Goal: Task Accomplishment & Management: Manage account settings

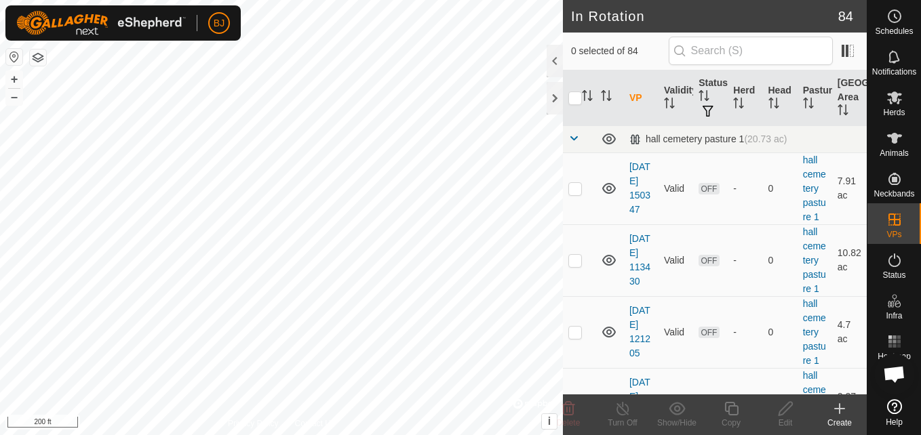
checkbox input "true"
click at [778, 412] on icon at bounding box center [785, 409] width 17 height 16
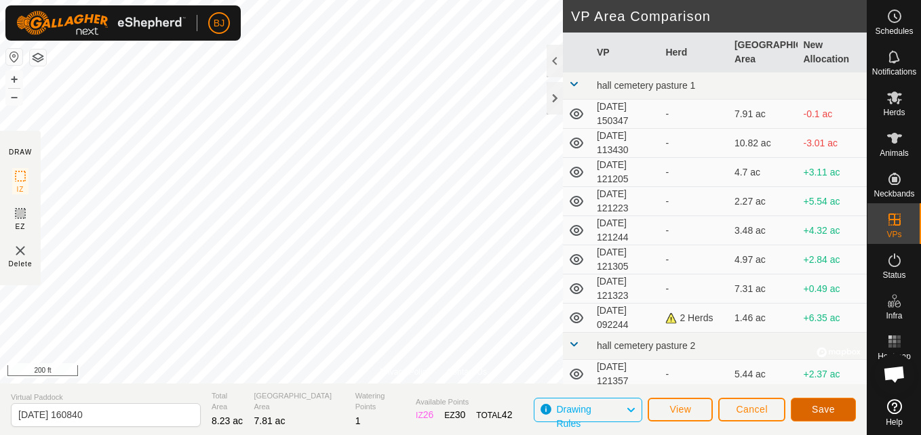
click at [823, 413] on span "Save" at bounding box center [823, 409] width 23 height 11
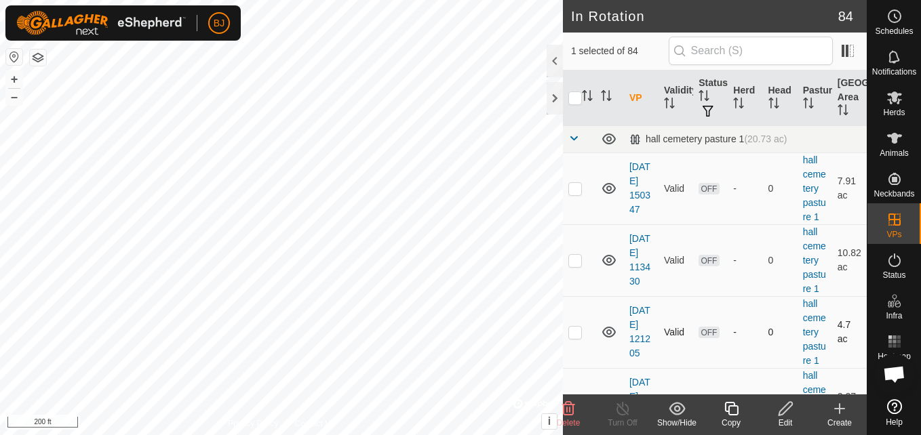
checkbox input "false"
checkbox input "true"
checkbox input "false"
checkbox input "true"
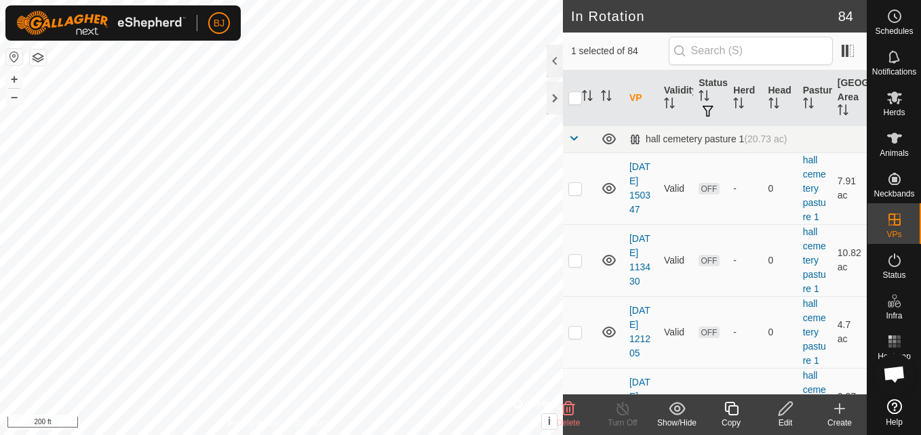
checkbox input "false"
checkbox input "true"
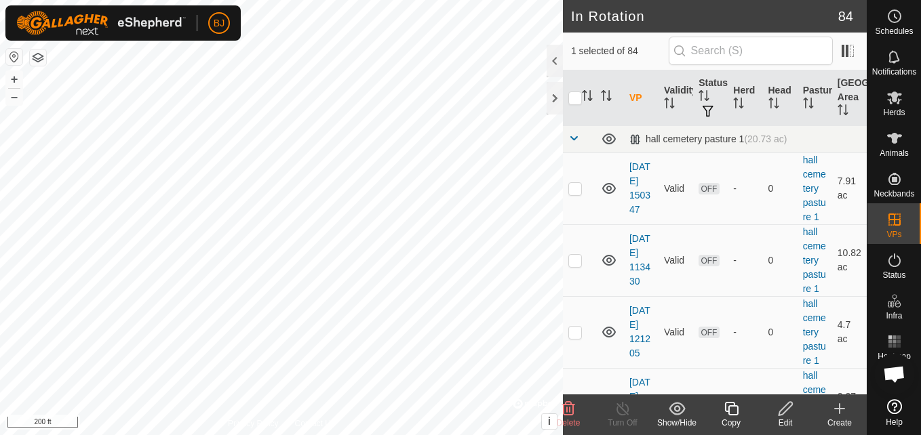
checkbox input "false"
click at [557, 102] on div at bounding box center [555, 98] width 16 height 33
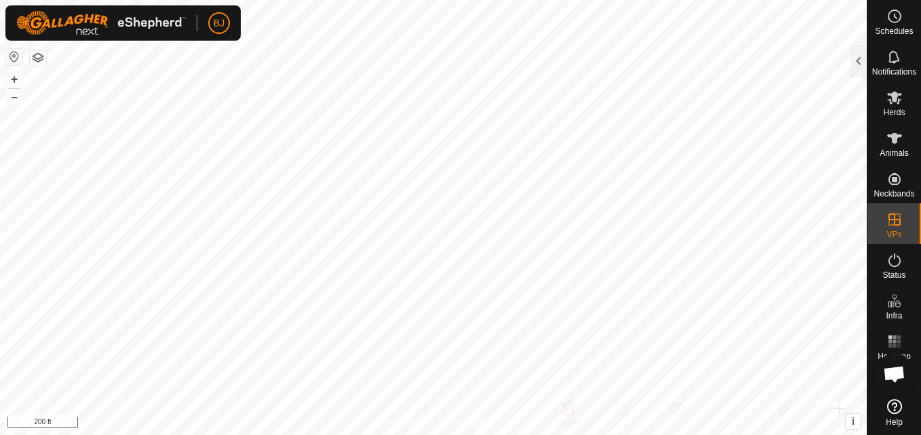
checkbox input "true"
click at [853, 66] on div at bounding box center [858, 61] width 16 height 33
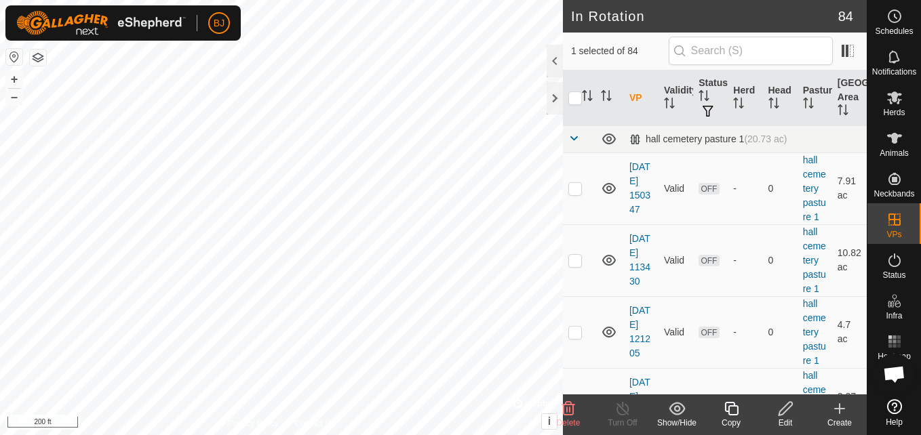
click at [632, 96] on th "VP" at bounding box center [641, 99] width 35 height 56
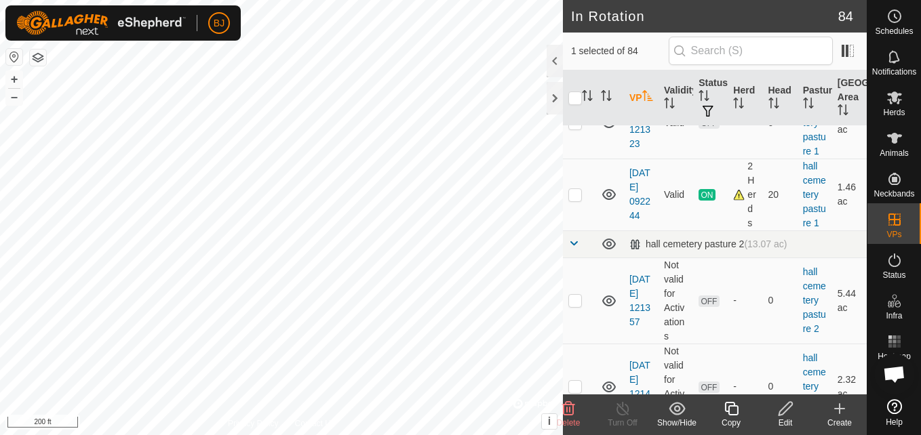
scroll to position [452, 0]
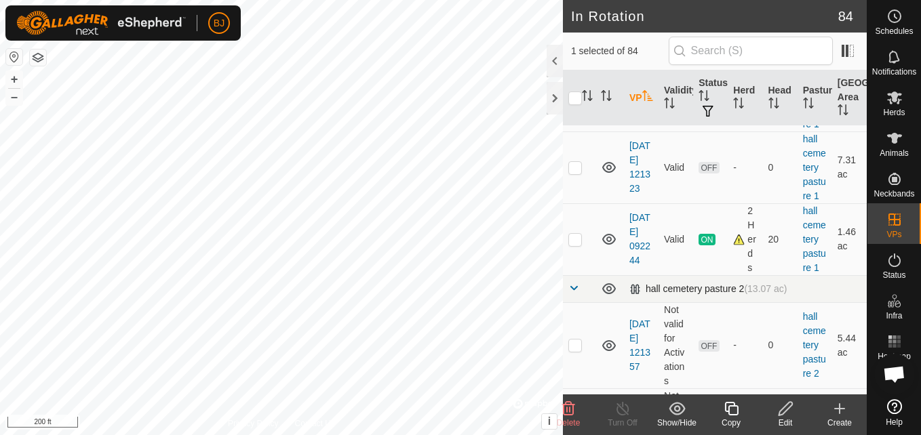
click at [823, 302] on td "hall cemetery pasture 2 (13.07 ac)" at bounding box center [745, 288] width 243 height 27
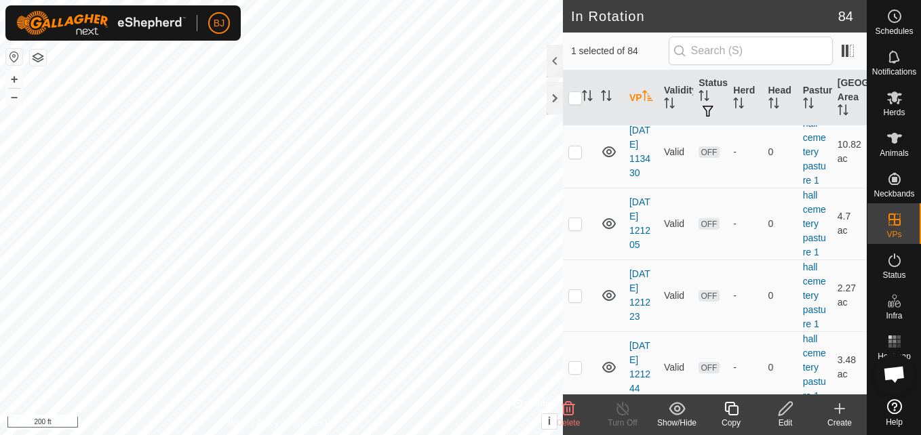
scroll to position [0, 0]
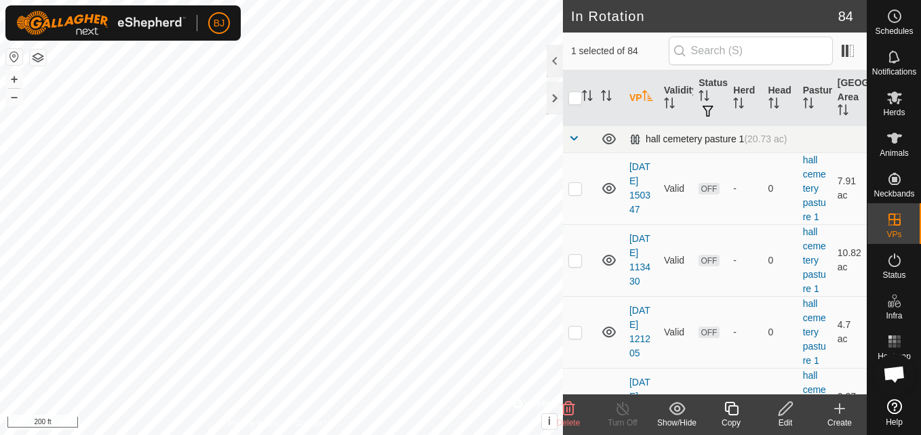
click at [706, 141] on div "hall cemetery pasture 1 (20.73 ac)" at bounding box center [708, 140] width 158 height 12
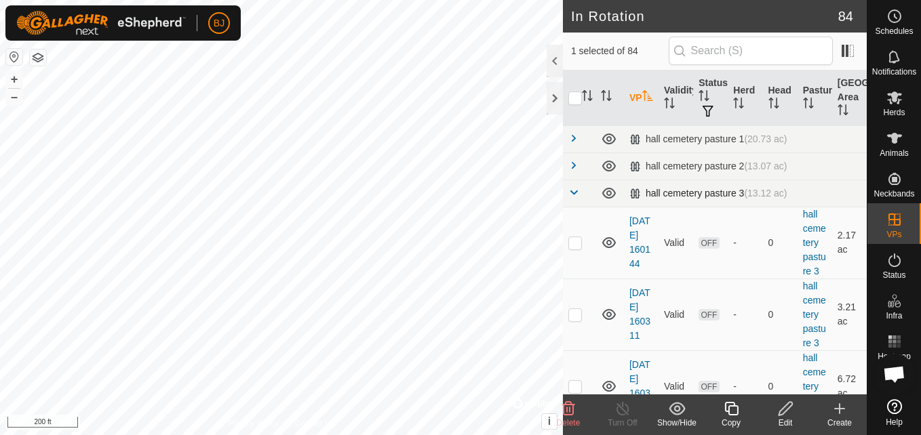
drag, startPoint x: 664, startPoint y: 206, endPoint x: 650, endPoint y: 205, distance: 13.6
click at [650, 205] on td "hall cemetery pasture 3 (13.12 ac)" at bounding box center [745, 193] width 243 height 27
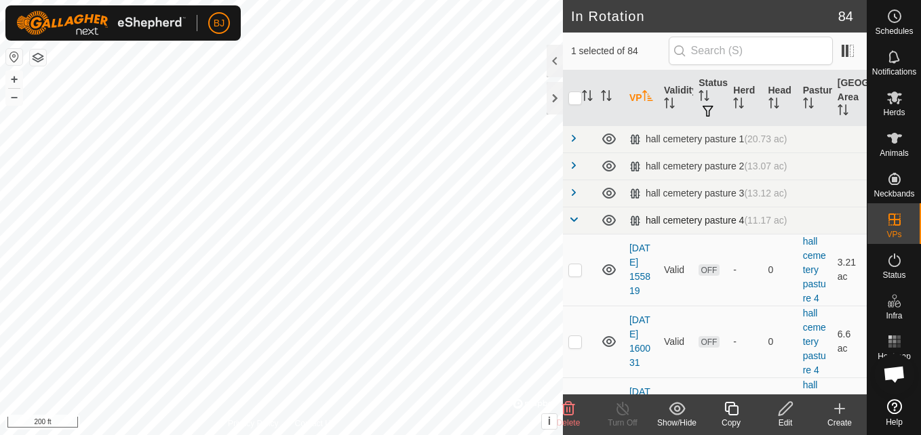
click at [653, 225] on div "hall cemetery pasture 4 (11.17 ac)" at bounding box center [708, 221] width 158 height 12
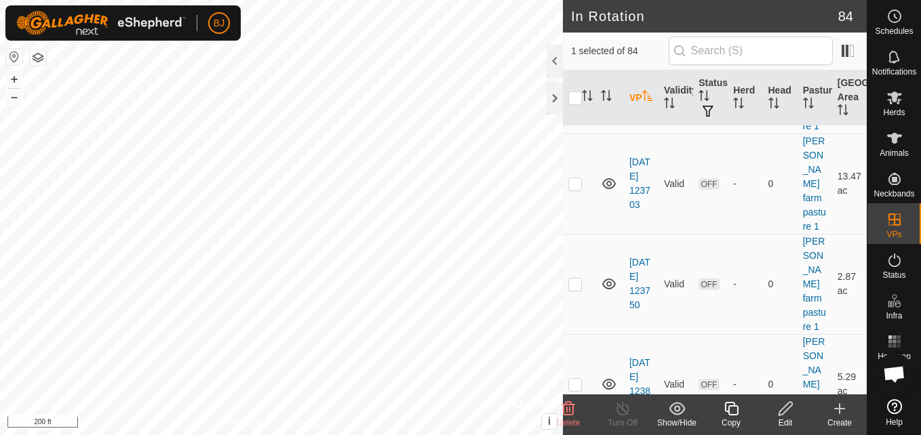
scroll to position [922, 0]
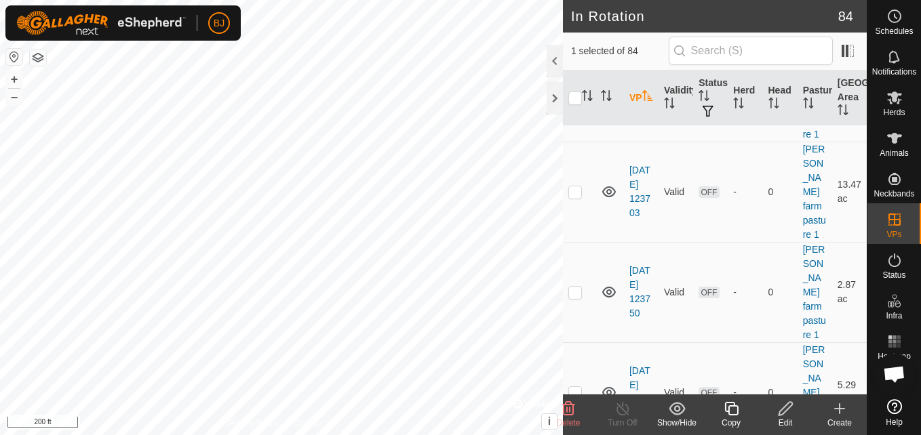
checkbox input "true"
click at [785, 403] on icon at bounding box center [785, 409] width 17 height 16
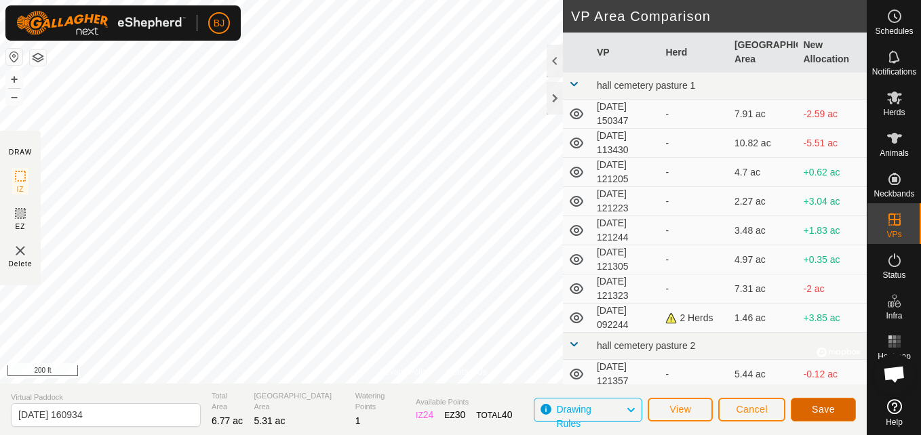
click at [812, 412] on span "Save" at bounding box center [823, 409] width 23 height 11
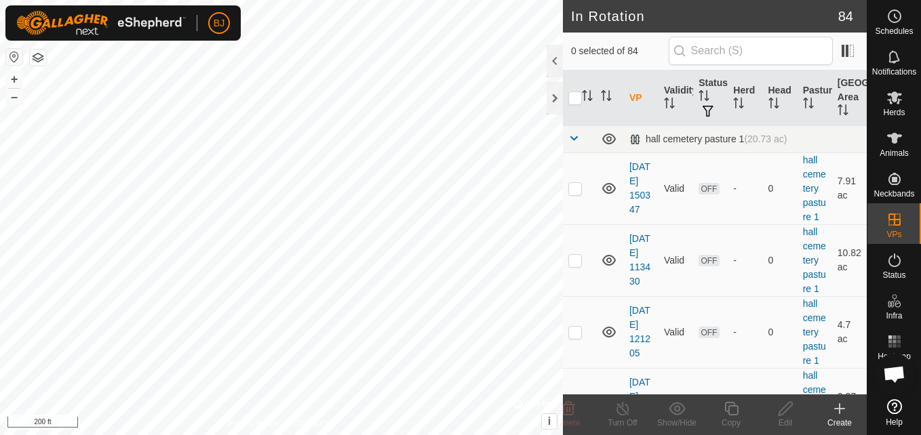
click at [812, 412] on create-svg-icon at bounding box center [839, 409] width 54 height 16
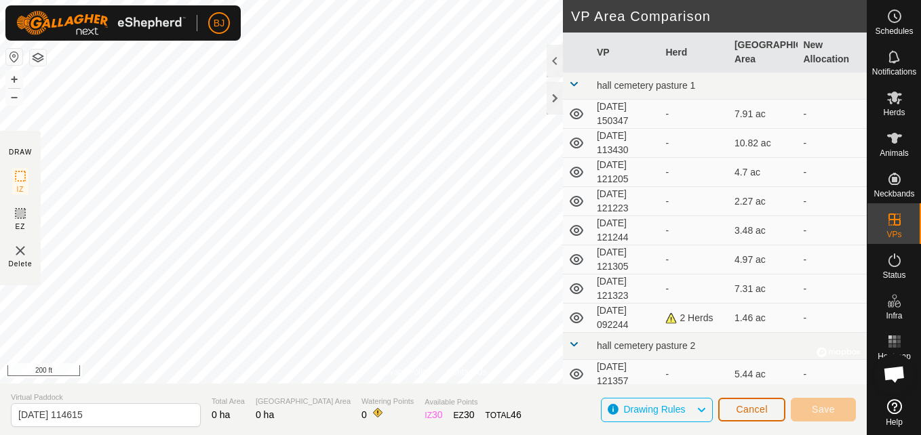
click at [757, 408] on span "Cancel" at bounding box center [752, 409] width 32 height 11
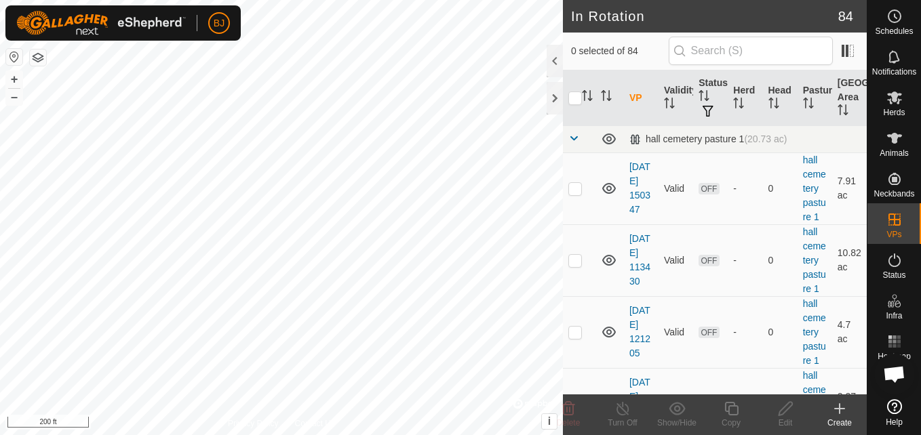
click at [13, 71] on div "+ –" at bounding box center [14, 88] width 18 height 35
click at [13, 70] on div "+ – ⇧ i © Mapbox , © OpenStreetMap , Improve this map 200 ft" at bounding box center [281, 217] width 563 height 435
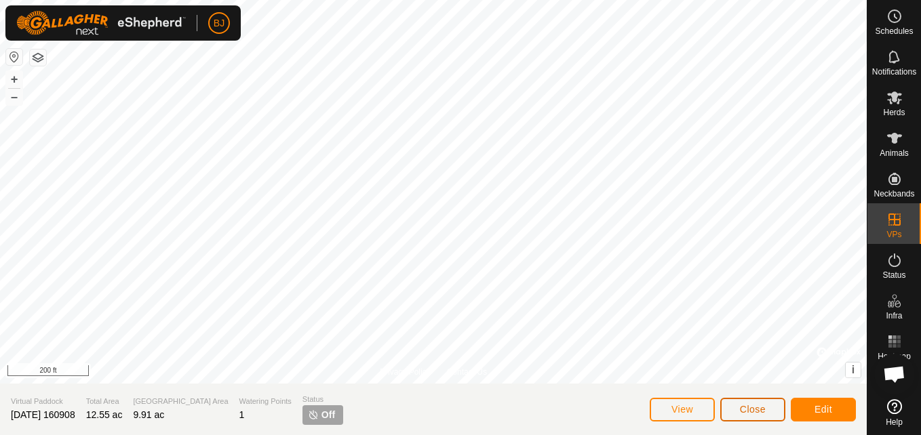
click at [759, 401] on button "Close" at bounding box center [752, 410] width 65 height 24
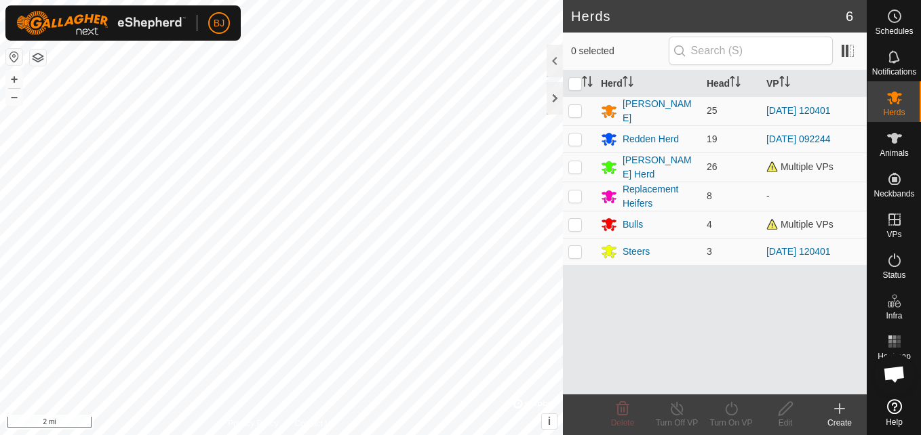
click at [566, 94] on div "Herds 6 0 selected Herd Head VP Carter Herd 25 2025-08-27 120401 Redden Herd 19…" at bounding box center [433, 217] width 867 height 435
click at [0, 279] on html "BJ Schedules Notifications Herds Animals Neckbands VPs Status Infra Heatmap Hel…" at bounding box center [460, 217] width 921 height 435
click at [19, 81] on button "+" at bounding box center [14, 79] width 16 height 16
click at [15, 76] on button "+" at bounding box center [14, 79] width 16 height 16
click at [18, 78] on button "+" at bounding box center [14, 79] width 16 height 16
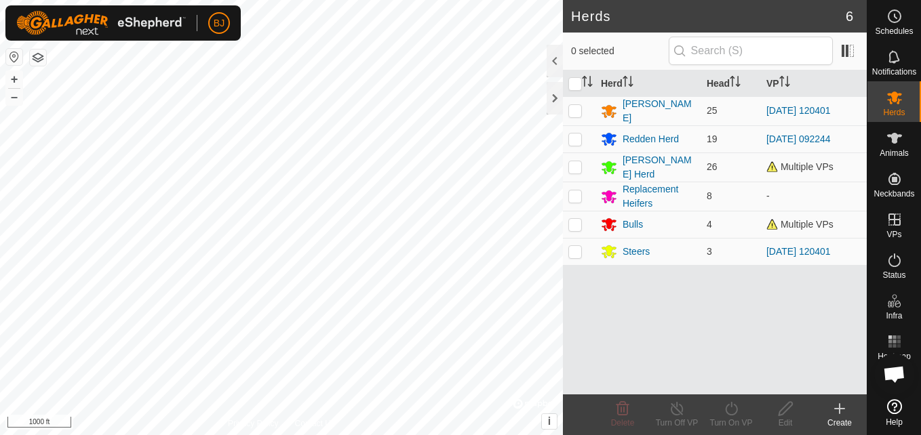
click at [0, 272] on html "BJ Schedules Notifications Herds Animals Neckbands VPs Status Infra Heatmap Hel…" at bounding box center [460, 217] width 921 height 435
click at [17, 83] on button "+" at bounding box center [14, 79] width 16 height 16
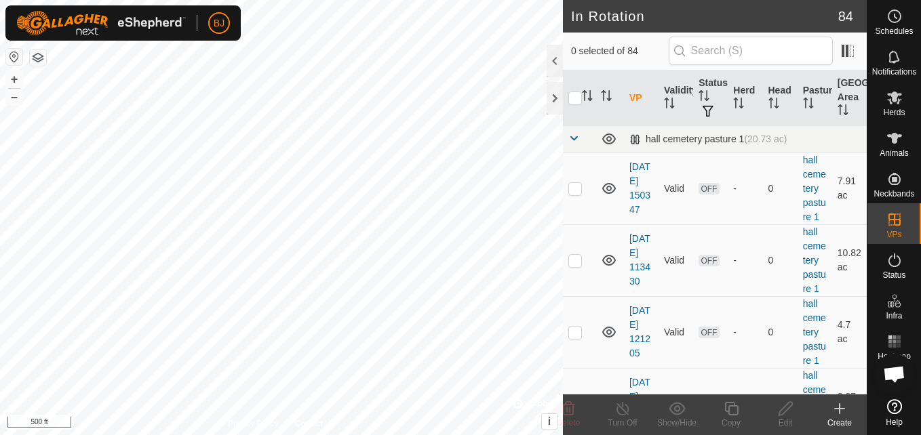
checkbox input "true"
checkbox input "false"
click at [13, 73] on button "+" at bounding box center [14, 79] width 16 height 16
click at [0, 222] on html "BJ Schedules Notifications Herds Animals Neckbands VPs Status Infra Heatmap Hel…" at bounding box center [460, 217] width 921 height 435
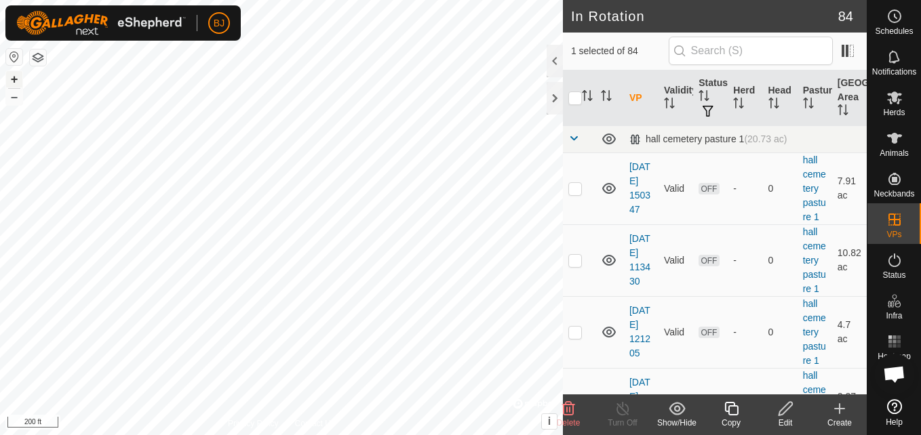
click at [12, 78] on button "+" at bounding box center [14, 79] width 16 height 16
click at [16, 84] on button "+" at bounding box center [14, 79] width 16 height 16
checkbox input "true"
checkbox input "false"
click at [14, 102] on button "–" at bounding box center [14, 97] width 16 height 16
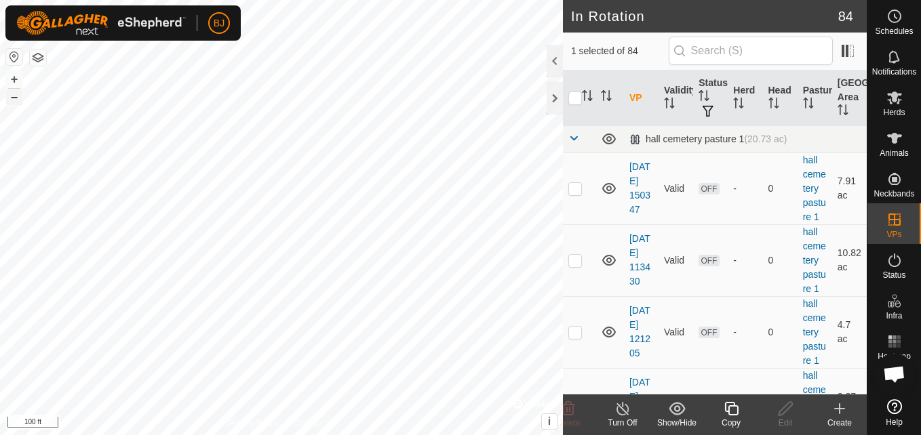
checkbox input "false"
checkbox input "true"
checkbox input "false"
click at [783, 414] on icon at bounding box center [786, 409] width 14 height 14
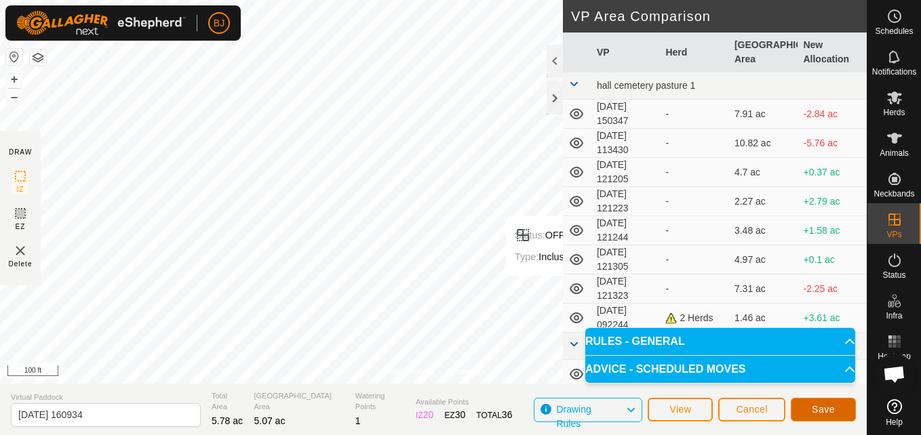
click at [814, 413] on span "Save" at bounding box center [823, 409] width 23 height 11
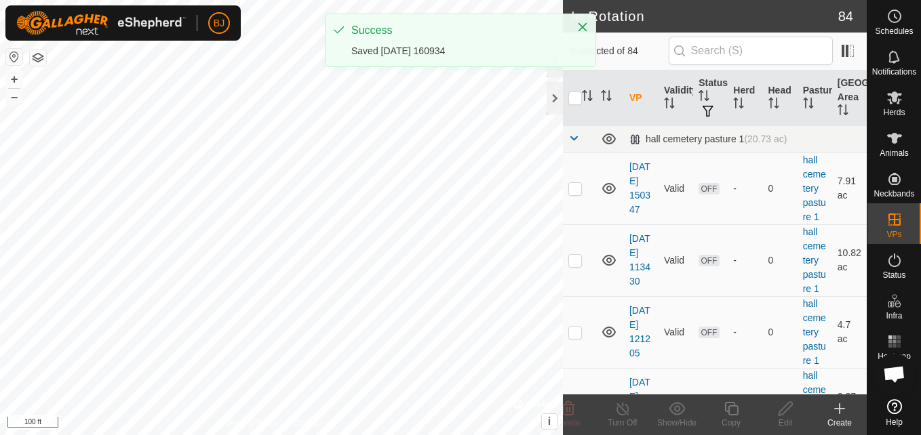
checkbox input "true"
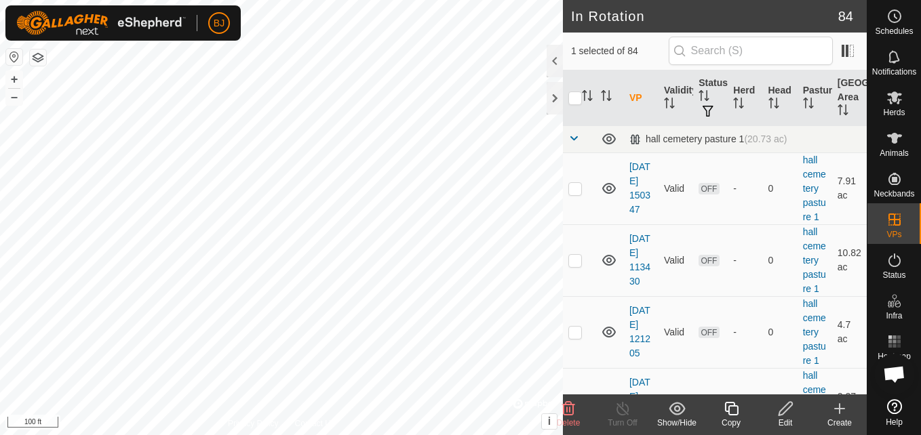
checkbox input "true"
checkbox input "false"
checkbox input "true"
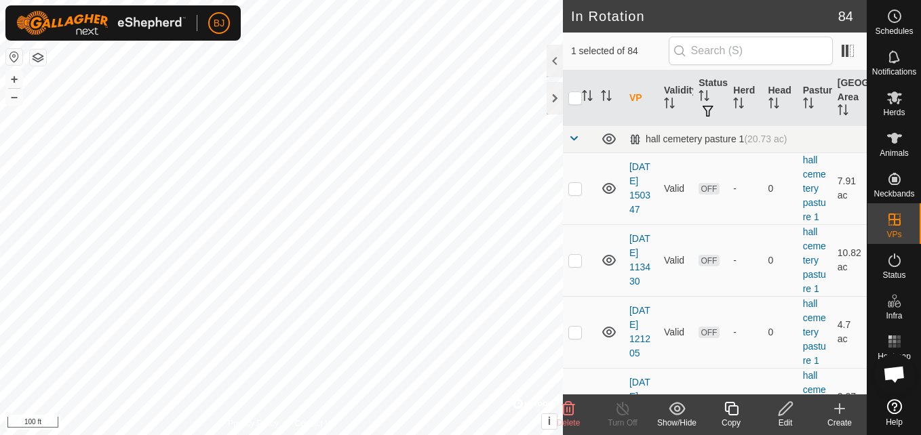
checkbox input "false"
checkbox input "true"
checkbox input "false"
checkbox input "true"
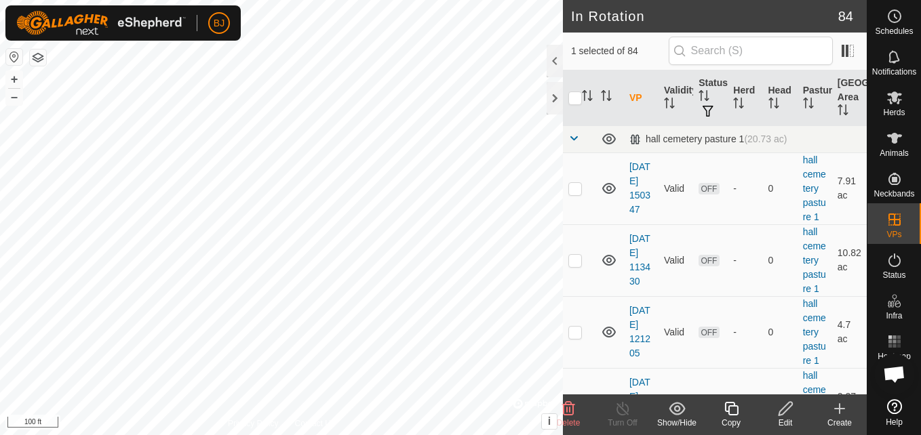
checkbox input "true"
checkbox input "false"
checkbox input "true"
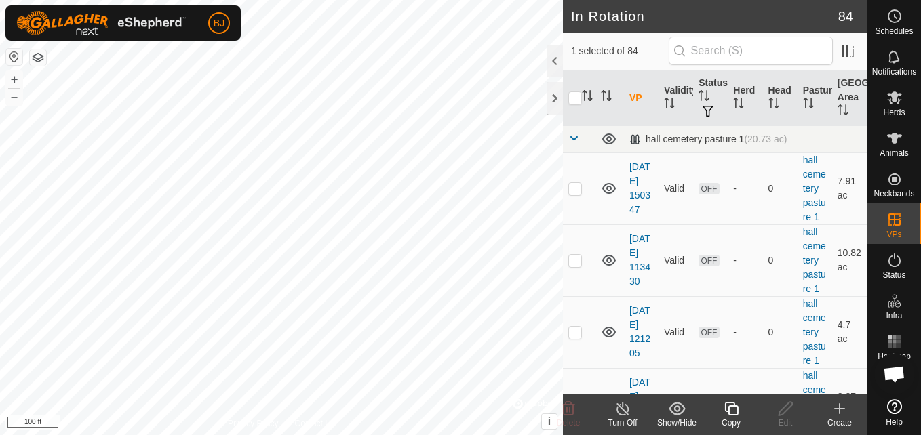
click at [618, 416] on icon at bounding box center [622, 409] width 17 height 16
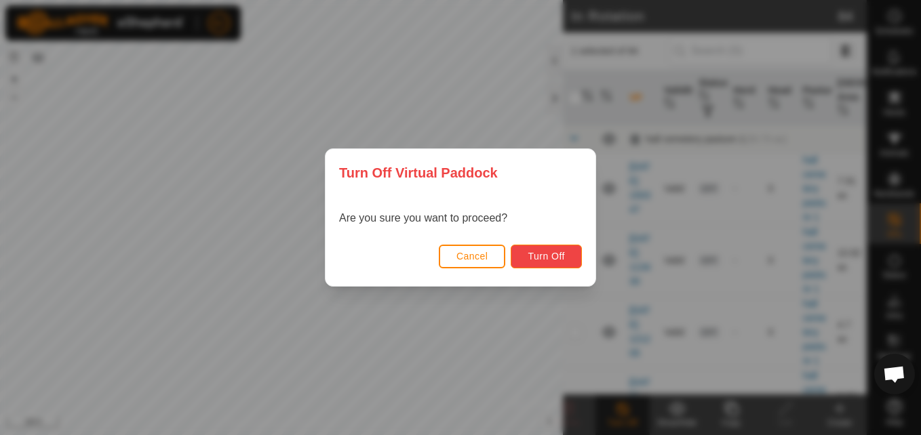
click at [532, 261] on span "Turn Off" at bounding box center [546, 256] width 37 height 11
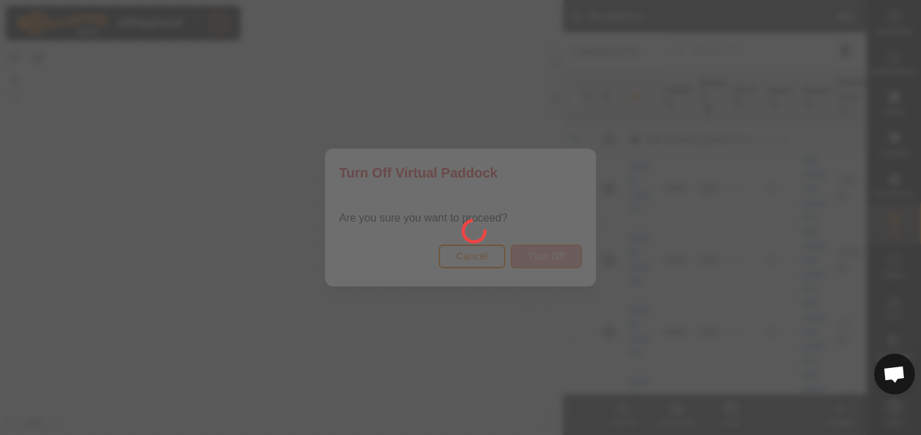
click at [532, 261] on div at bounding box center [460, 217] width 921 height 435
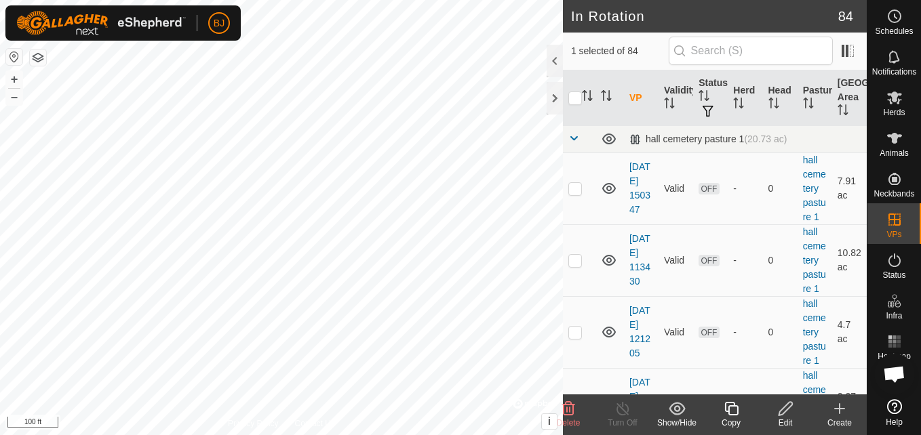
checkbox input "true"
checkbox input "false"
checkbox input "true"
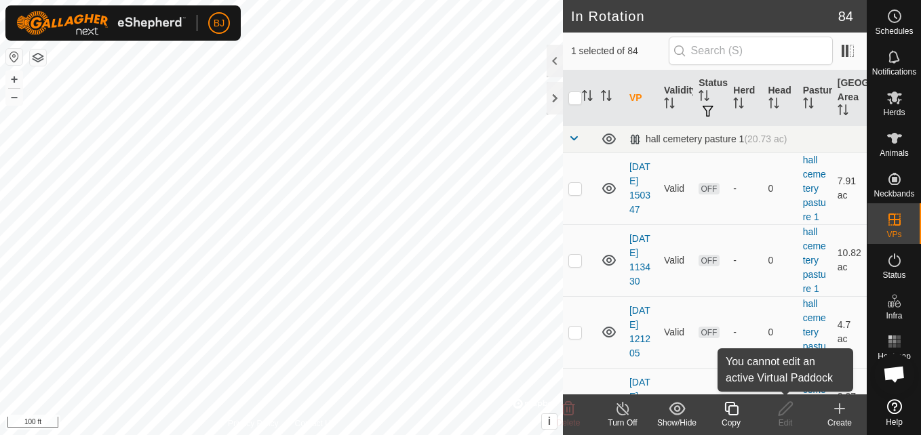
click at [781, 414] on icon at bounding box center [785, 409] width 17 height 16
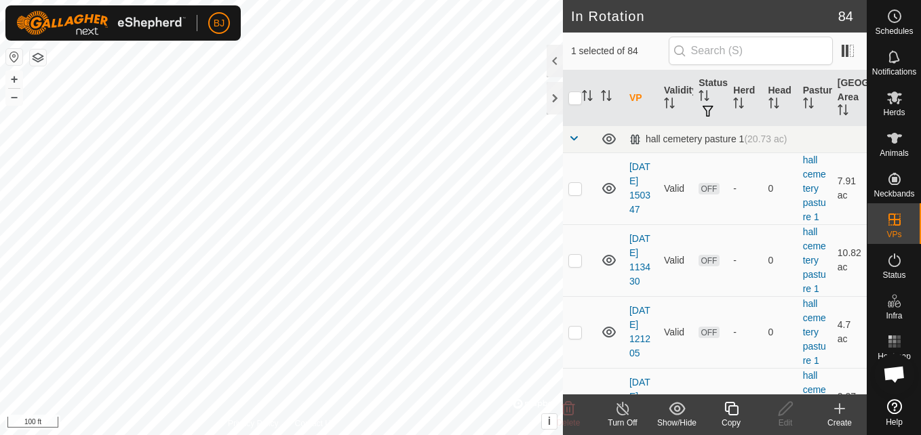
click at [617, 411] on icon at bounding box center [622, 409] width 12 height 14
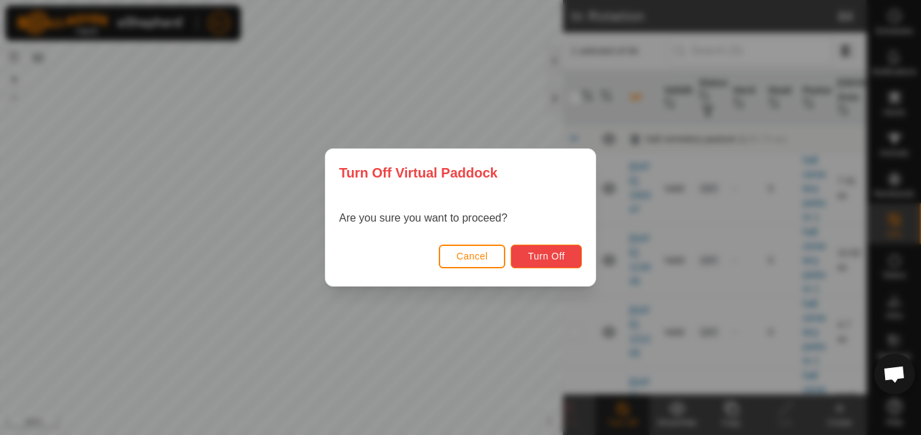
click at [573, 258] on button "Turn Off" at bounding box center [546, 257] width 71 height 24
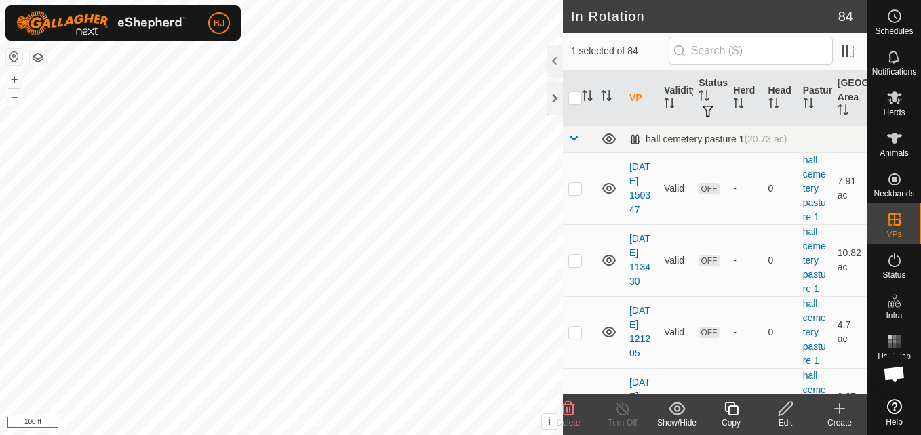
checkbox input "true"
checkbox input "false"
checkbox input "true"
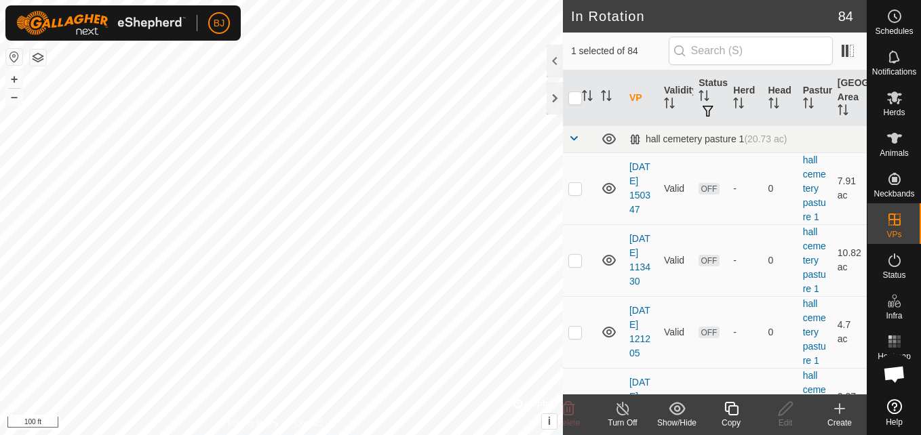
checkbox input "true"
checkbox input "false"
checkbox input "true"
checkbox input "false"
checkbox input "true"
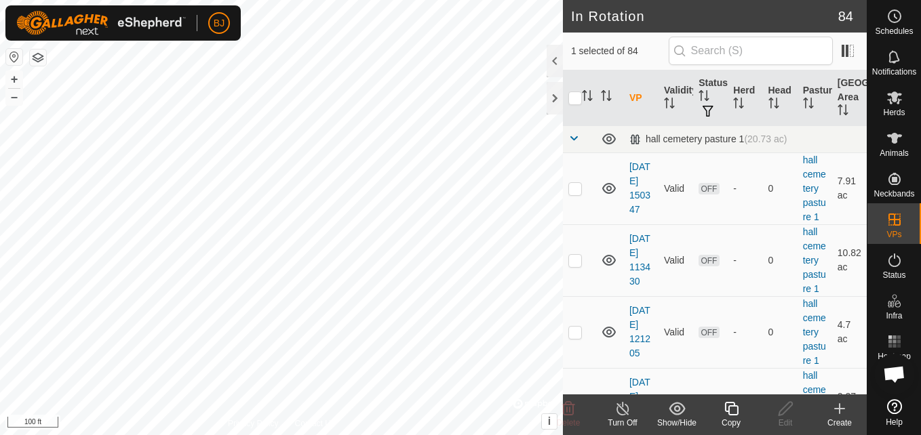
checkbox input "true"
checkbox input "false"
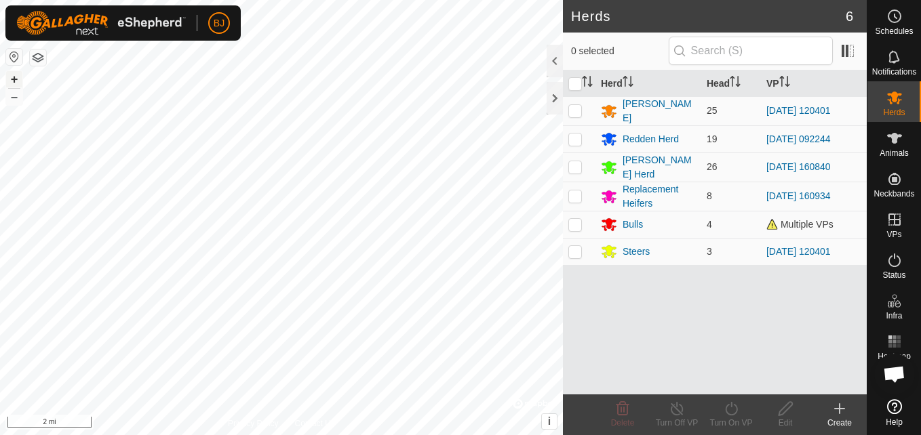
click at [15, 77] on button "+" at bounding box center [14, 79] width 16 height 16
click at [10, 78] on button "+" at bounding box center [14, 79] width 16 height 16
click at [12, 80] on button "+" at bounding box center [14, 79] width 16 height 16
click at [13, 79] on button "+" at bounding box center [14, 79] width 16 height 16
click at [20, 85] on button "+" at bounding box center [14, 79] width 16 height 16
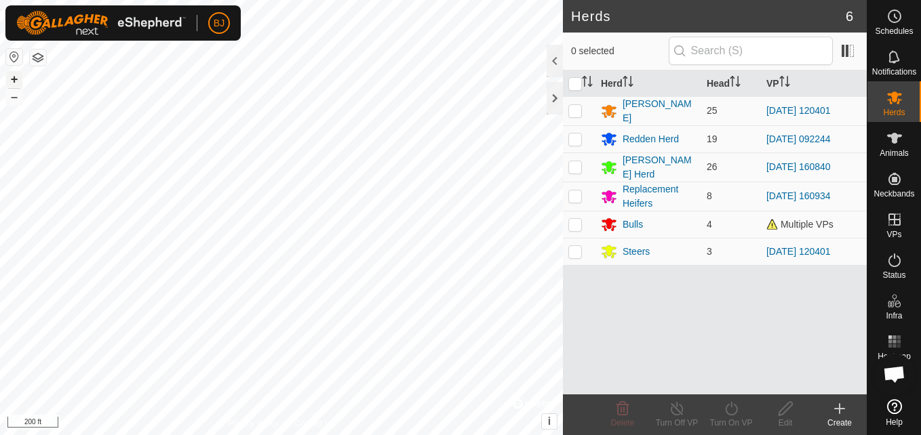
click at [15, 81] on button "+" at bounding box center [14, 79] width 16 height 16
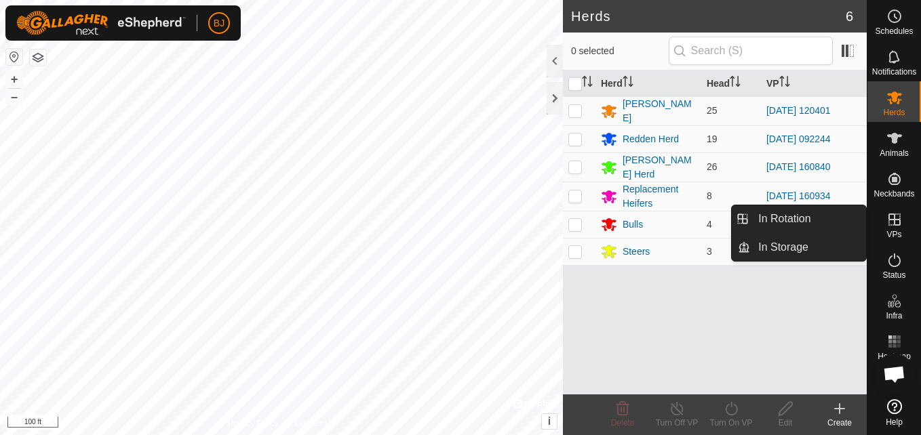
click at [900, 220] on icon at bounding box center [894, 220] width 12 height 12
click at [837, 217] on link "In Rotation" at bounding box center [808, 218] width 116 height 27
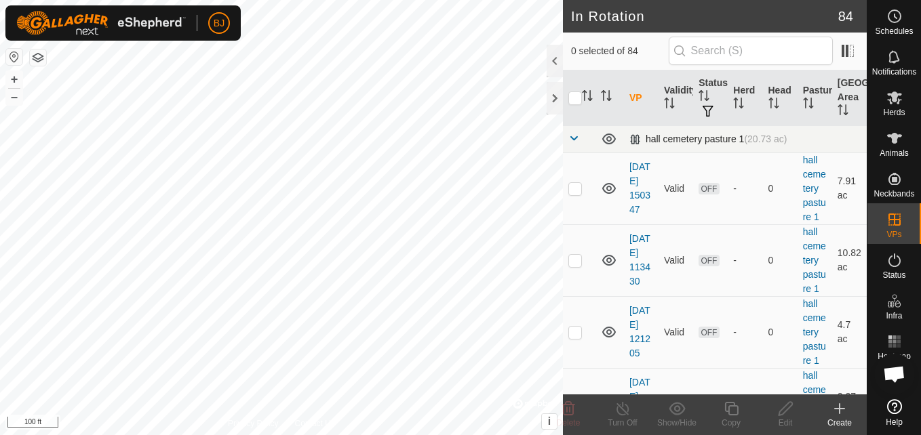
click at [728, 142] on div "hall cemetery pasture 1 (20.73 ac)" at bounding box center [708, 140] width 158 height 12
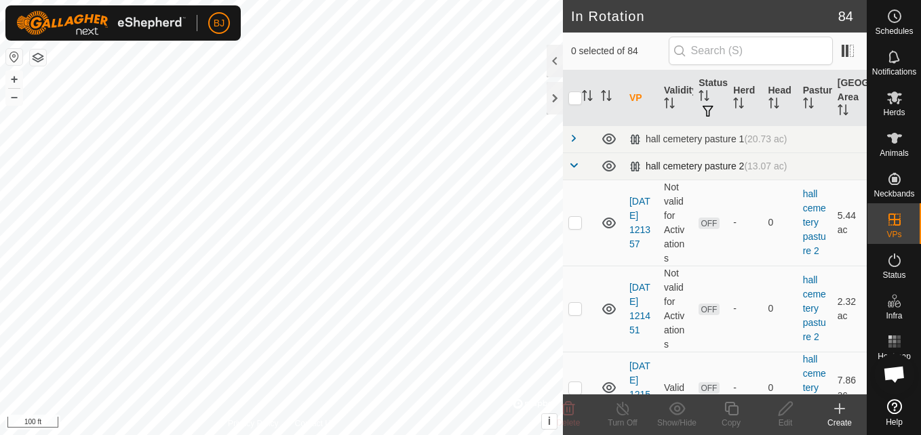
click at [703, 176] on td "hall cemetery pasture 2 (13.07 ac)" at bounding box center [745, 166] width 243 height 27
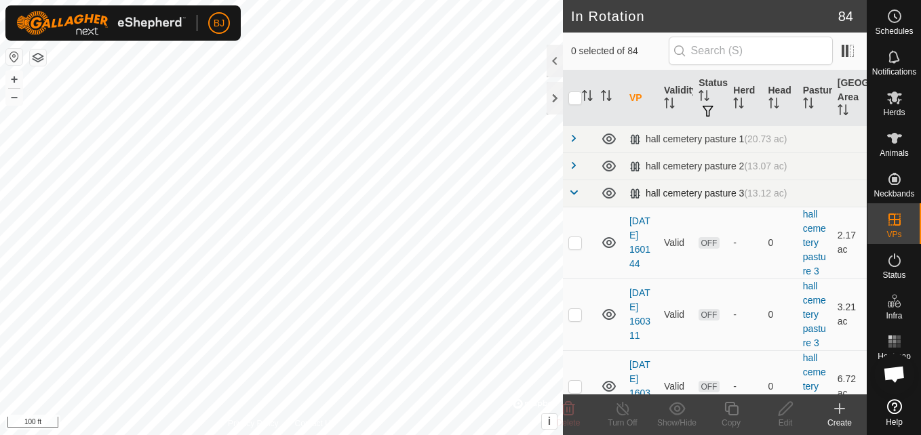
click at [706, 195] on div "hall cemetery pasture 3 (13.12 ac)" at bounding box center [708, 194] width 158 height 12
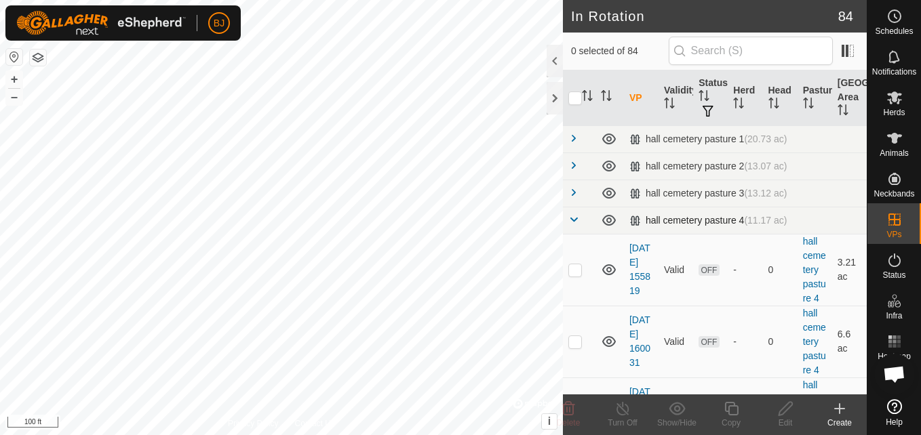
click at [686, 220] on div "hall cemetery pasture 4 (11.17 ac)" at bounding box center [708, 221] width 158 height 12
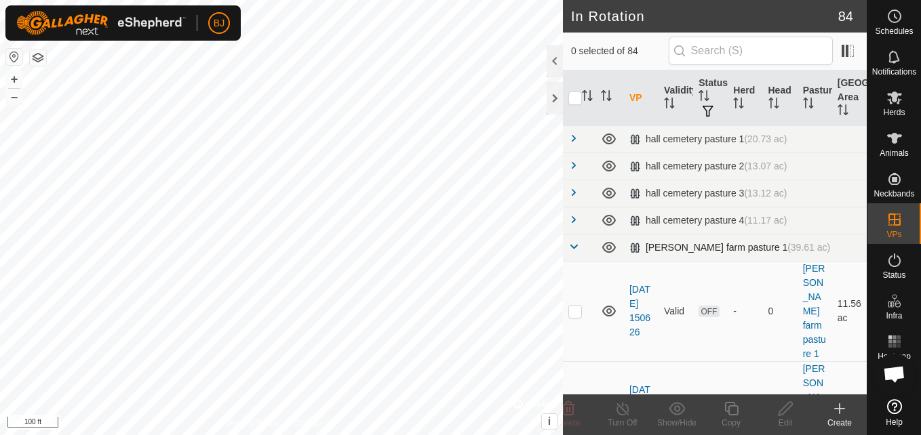
click at [673, 256] on td "Smith farm pasture 1 (39.61 ac)" at bounding box center [745, 247] width 243 height 27
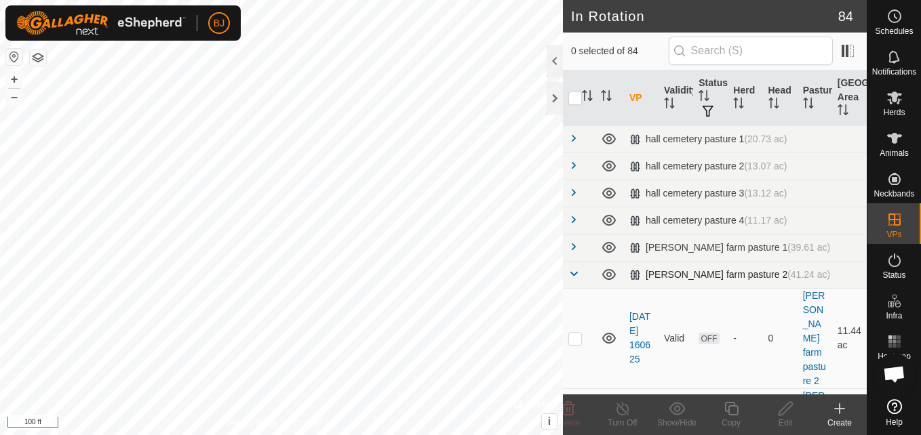
click at [670, 277] on div "smith farm pasture 2 (41.24 ac)" at bounding box center [729, 275] width 201 height 12
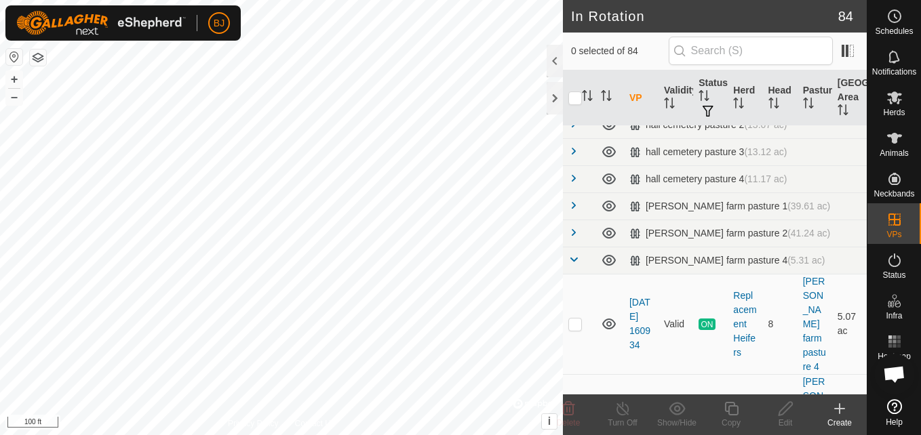
scroll to position [54, 0]
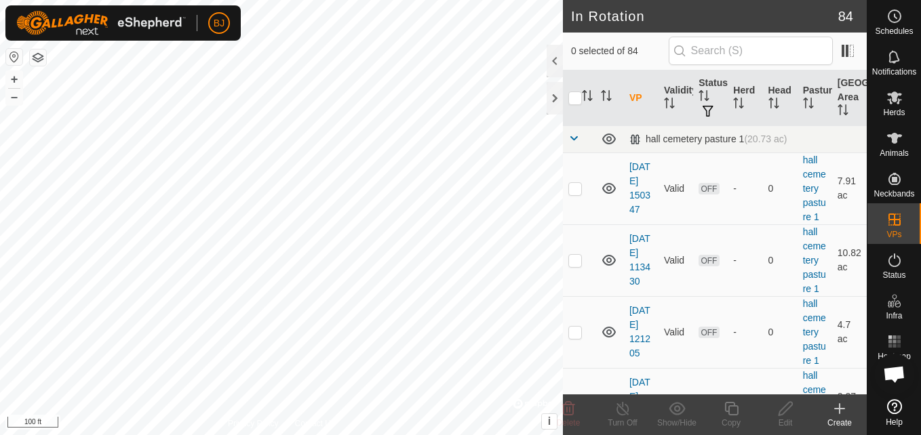
checkbox input "true"
checkbox input "false"
checkbox input "true"
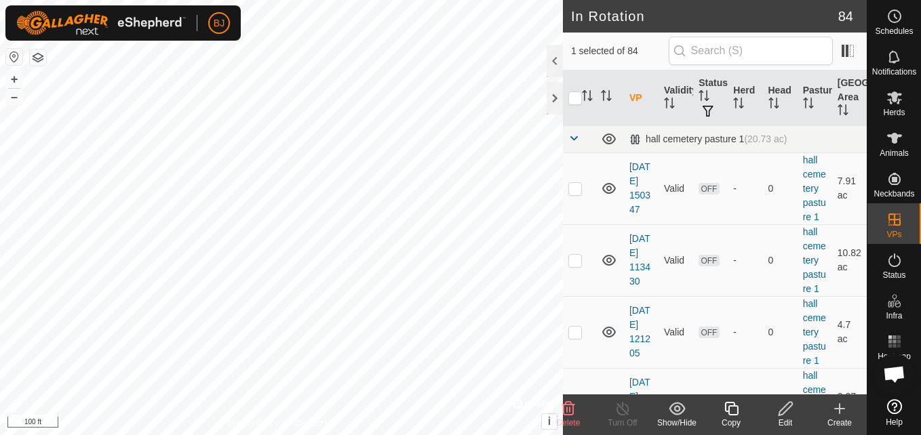
checkbox input "false"
checkbox input "true"
checkbox input "false"
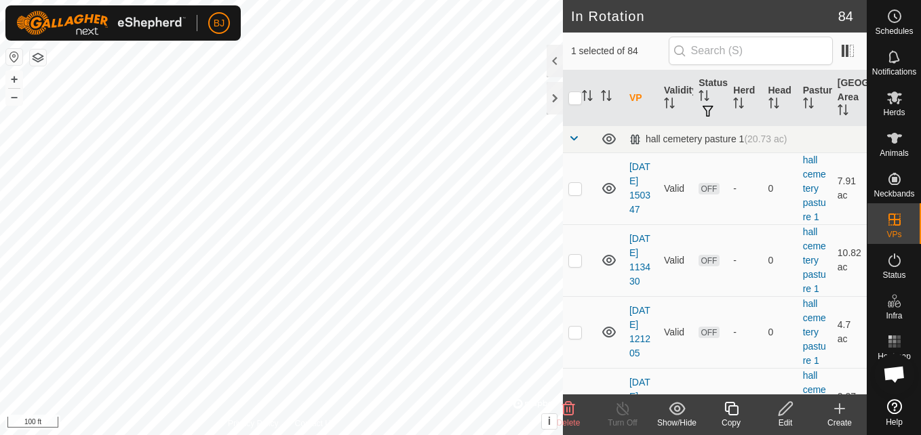
checkbox input "false"
checkbox input "true"
checkbox input "false"
checkbox input "true"
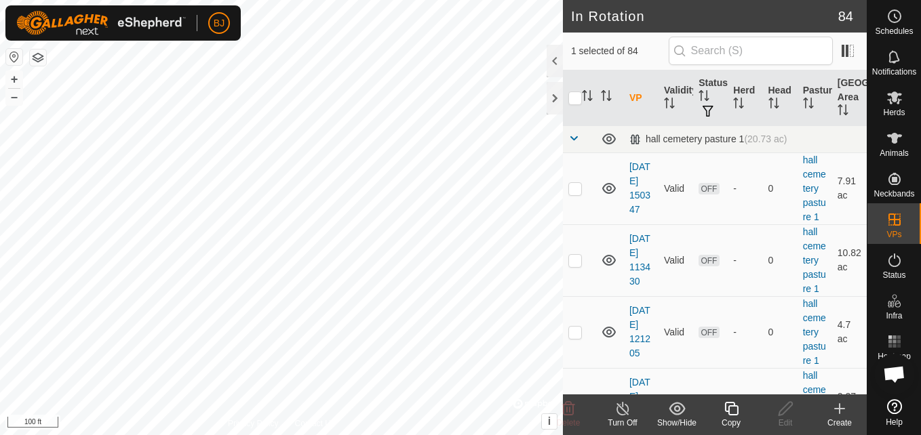
checkbox input "true"
checkbox input "false"
checkbox input "true"
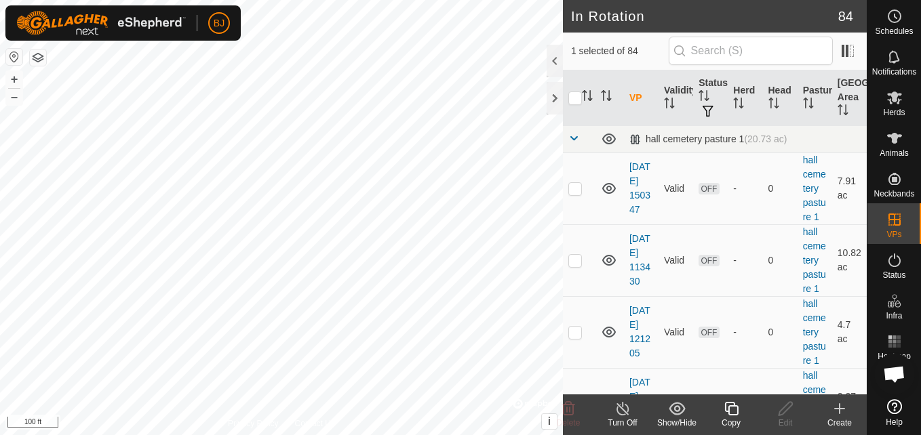
checkbox input "false"
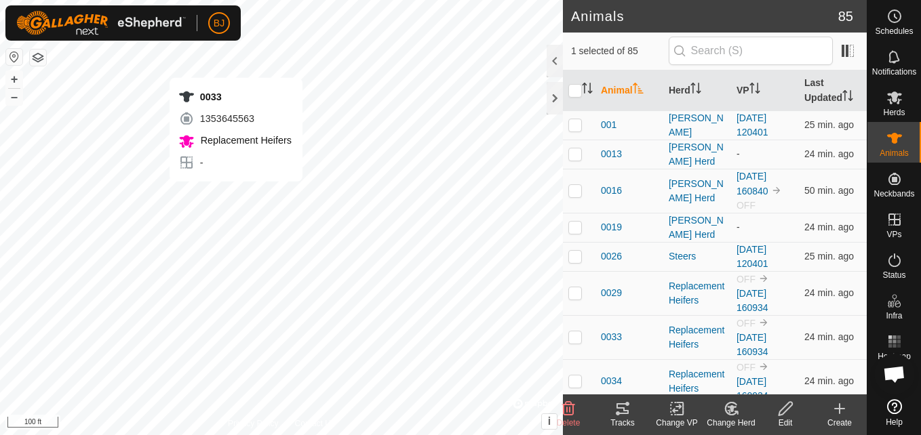
checkbox input "true"
checkbox input "false"
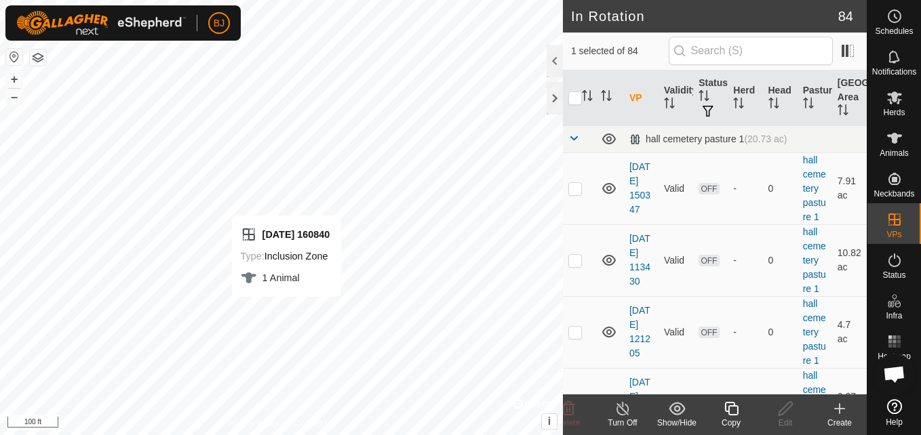
checkbox input "true"
checkbox input "false"
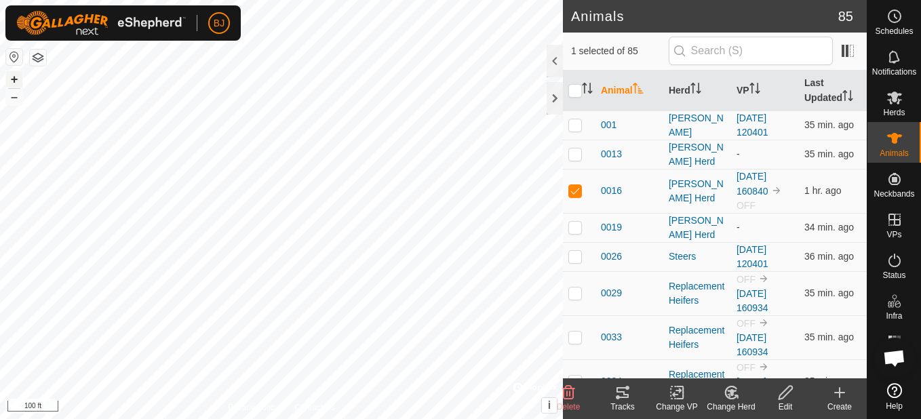
click at [12, 79] on button "+" at bounding box center [14, 79] width 16 height 16
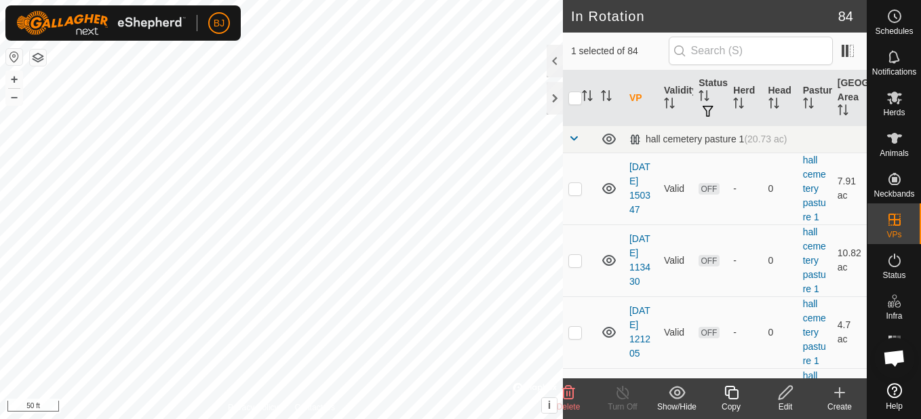
checkbox input "true"
checkbox input "false"
click at [788, 395] on icon at bounding box center [785, 393] width 17 height 16
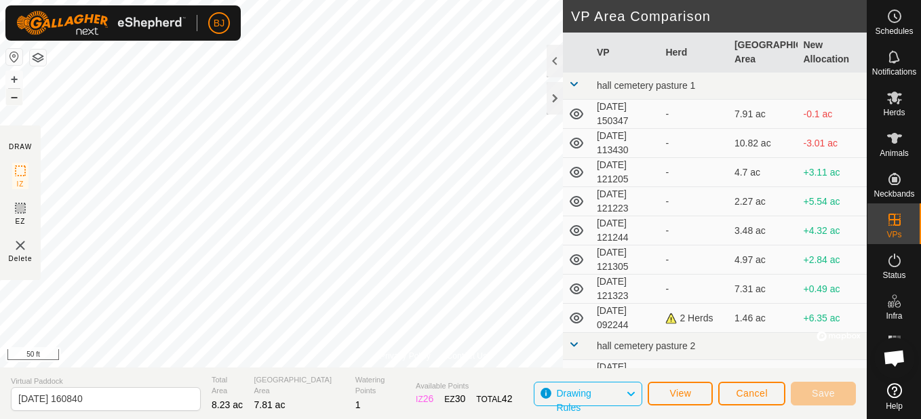
click at [13, 100] on button "–" at bounding box center [14, 97] width 16 height 16
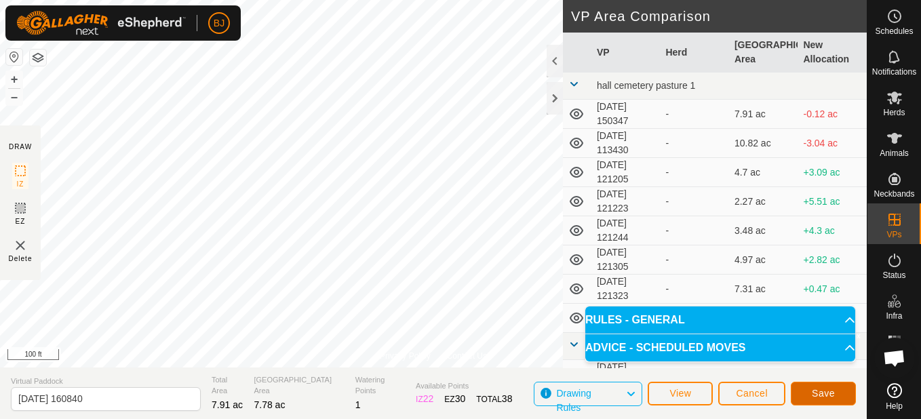
click at [798, 391] on button "Save" at bounding box center [823, 394] width 65 height 24
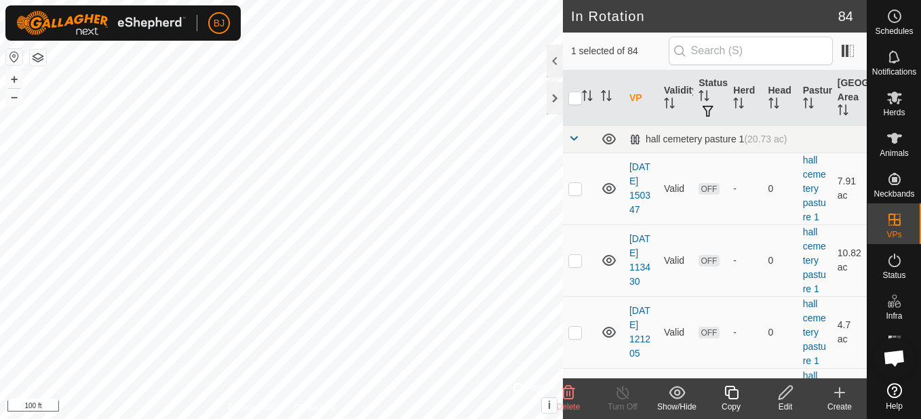
checkbox input "false"
checkbox input "true"
click at [552, 100] on div at bounding box center [555, 98] width 16 height 33
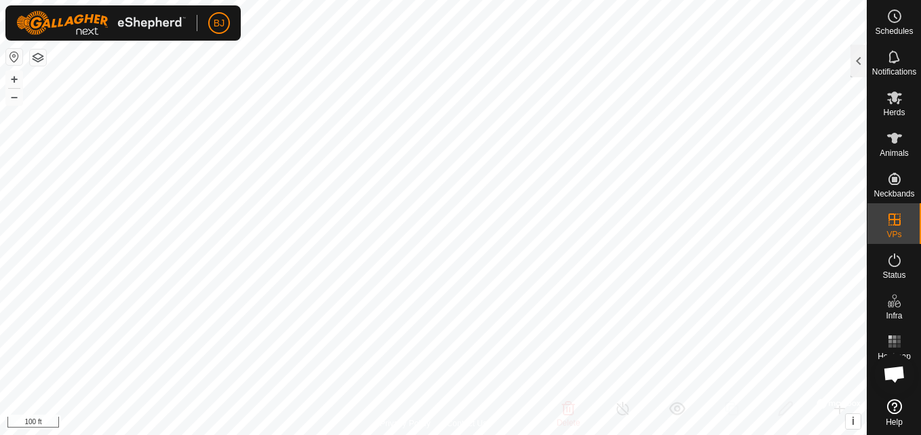
checkbox input "true"
checkbox input "false"
